Goal: Entertainment & Leisure: Consume media (video, audio)

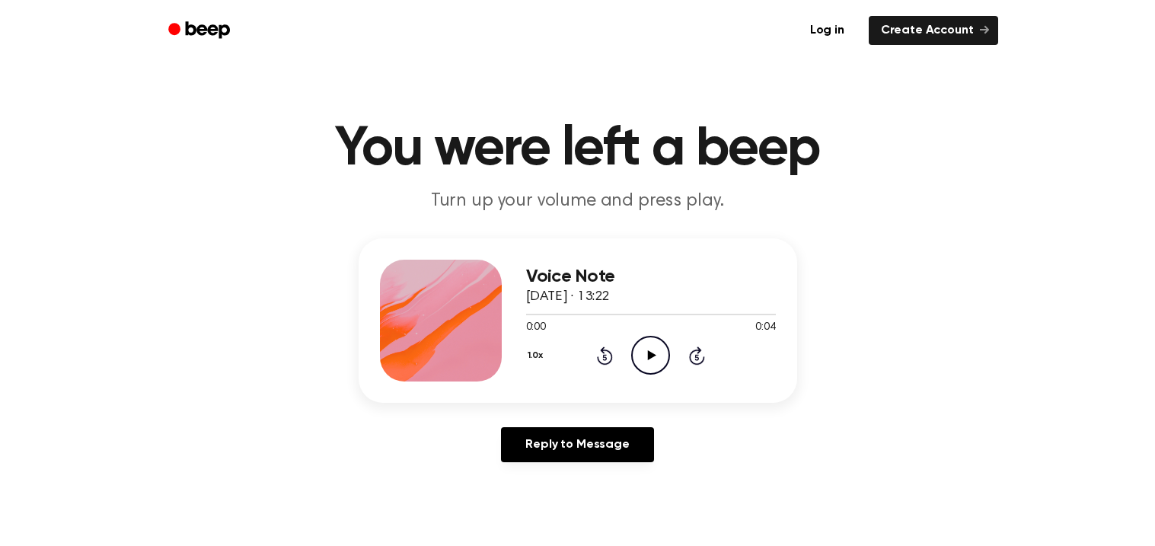
click at [645, 361] on icon "Play Audio" at bounding box center [650, 355] width 39 height 39
click at [650, 353] on icon "Pause Audio" at bounding box center [650, 355] width 39 height 39
click at [648, 354] on icon at bounding box center [652, 355] width 8 height 10
click at [648, 354] on icon at bounding box center [650, 355] width 7 height 10
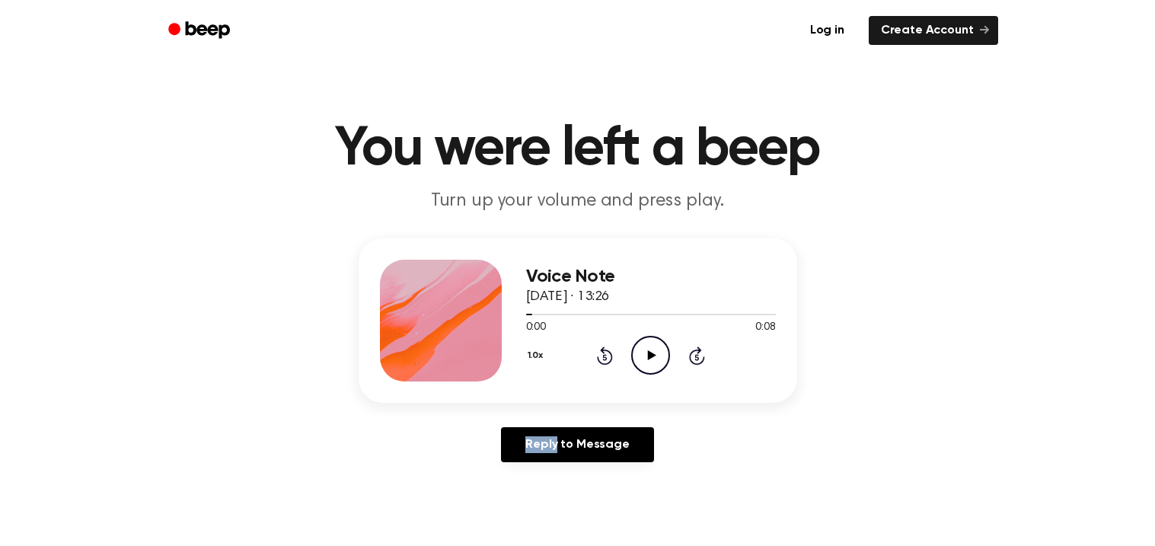
click at [648, 354] on icon at bounding box center [652, 355] width 8 height 10
click at [648, 354] on icon at bounding box center [650, 355] width 7 height 10
click at [648, 354] on icon at bounding box center [652, 355] width 8 height 10
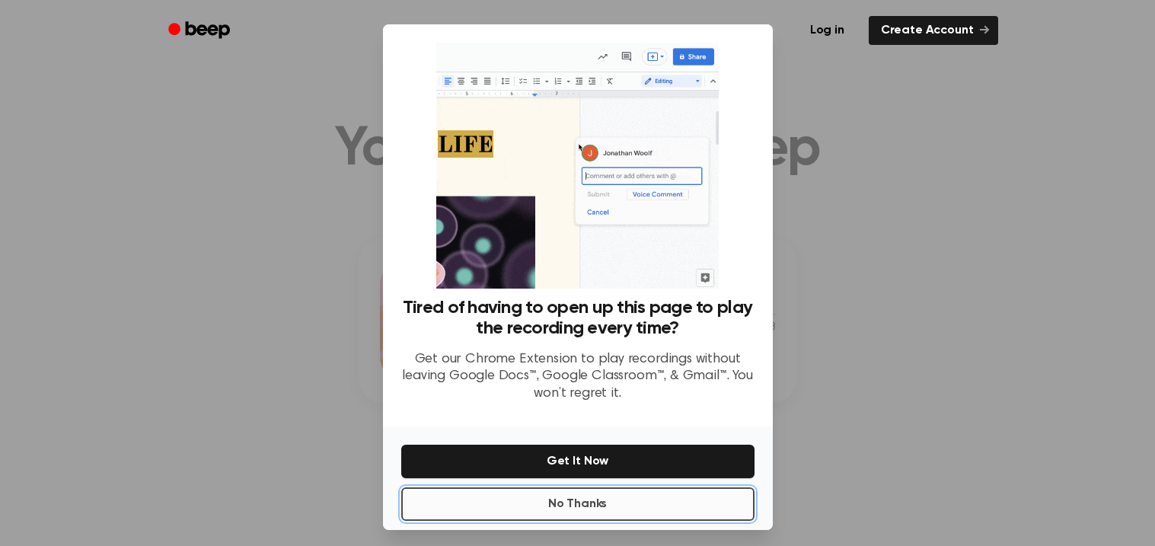
click at [631, 502] on button "No Thanks" at bounding box center [577, 504] width 353 height 34
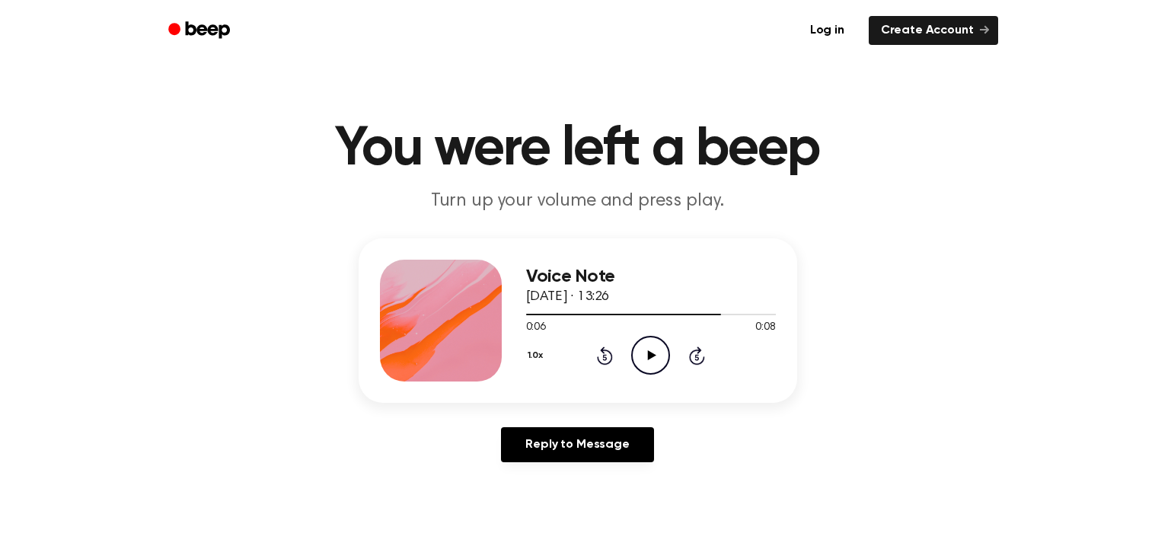
click at [638, 347] on icon "Play Audio" at bounding box center [650, 355] width 39 height 39
click at [638, 347] on icon "Pause Audio" at bounding box center [650, 355] width 39 height 39
click at [529, 316] on div at bounding box center [651, 314] width 250 height 12
click at [649, 350] on icon "Play Audio" at bounding box center [650, 355] width 39 height 39
click at [526, 315] on div at bounding box center [633, 315] width 215 height 2
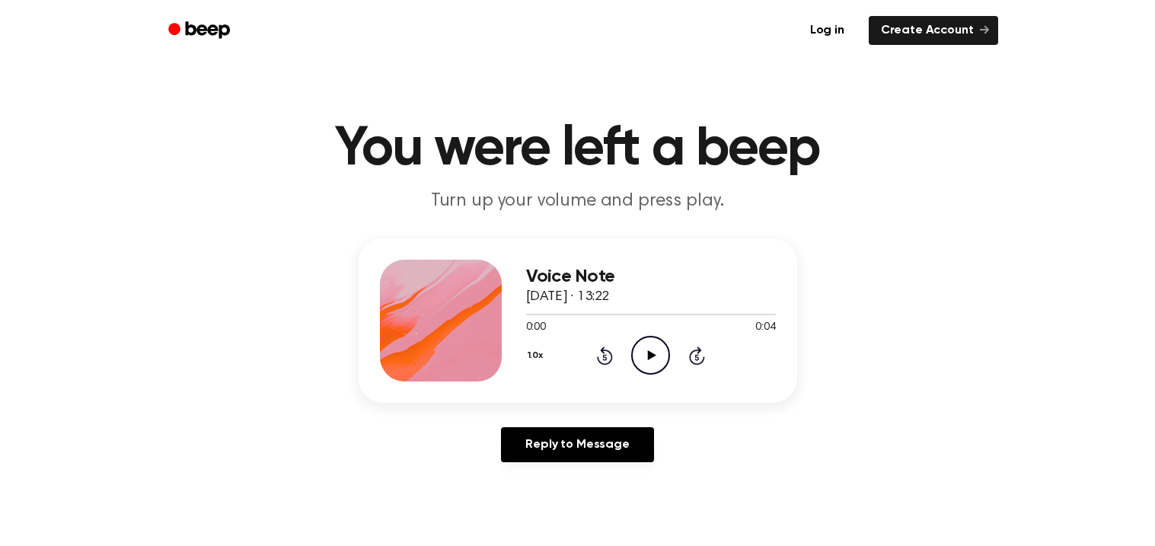
click at [659, 358] on icon "Play Audio" at bounding box center [650, 355] width 39 height 39
